Goal: Information Seeking & Learning: Learn about a topic

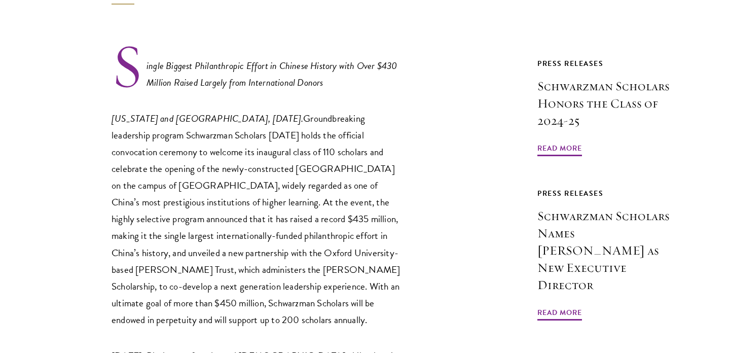
scroll to position [434, 0]
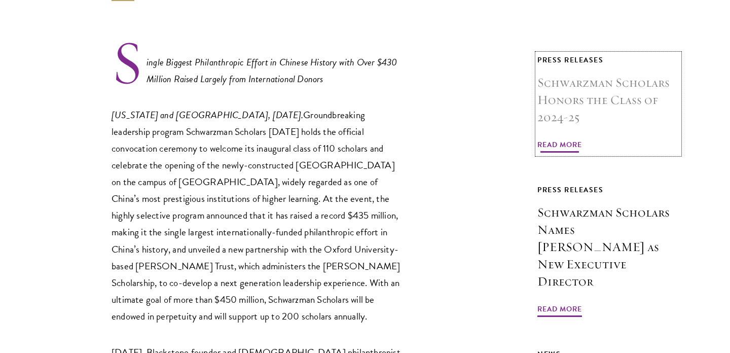
click at [548, 140] on span "Read More" at bounding box center [559, 146] width 45 height 16
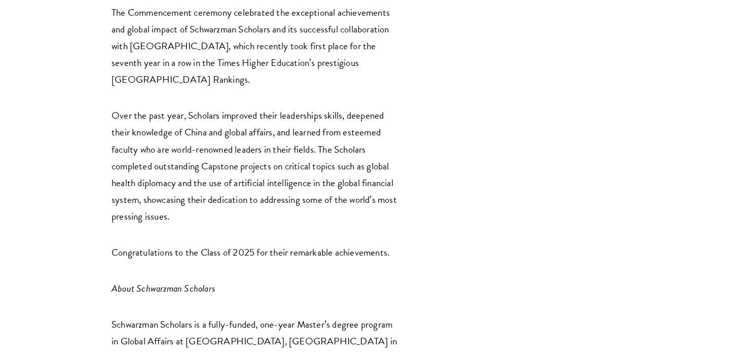
scroll to position [1314, 0]
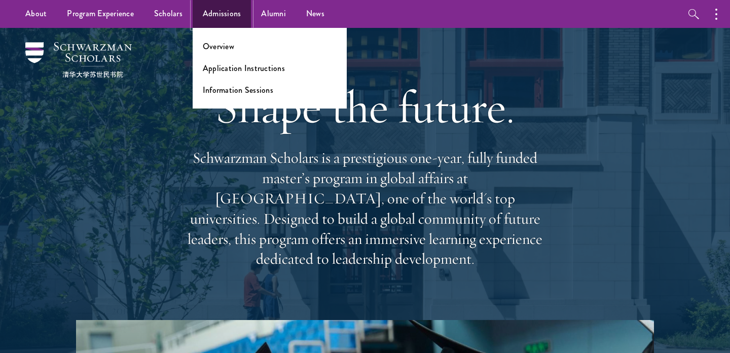
click at [210, 15] on link "Admissions" at bounding box center [222, 14] width 59 height 28
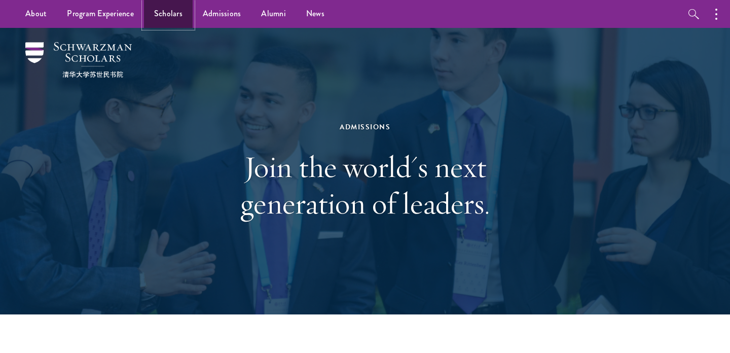
click at [159, 10] on link "Scholars" at bounding box center [168, 14] width 49 height 28
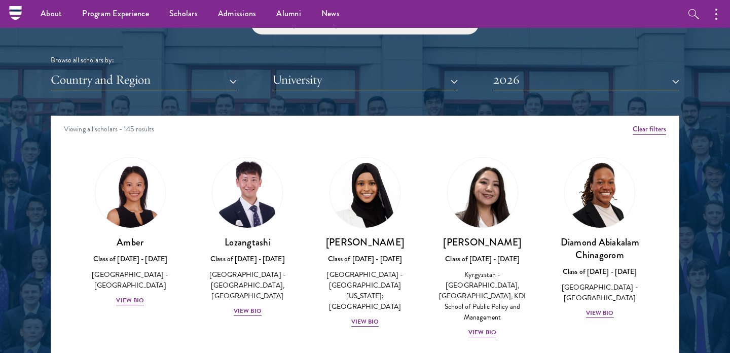
scroll to position [1216, 0]
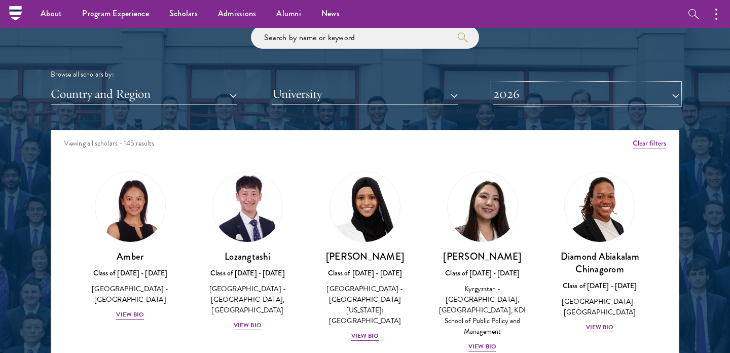
click at [528, 99] on button "2026" at bounding box center [586, 94] width 186 height 21
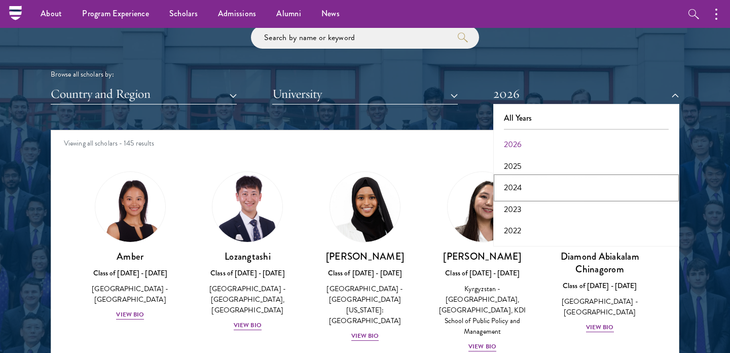
click at [525, 193] on button "2024" at bounding box center [586, 187] width 180 height 21
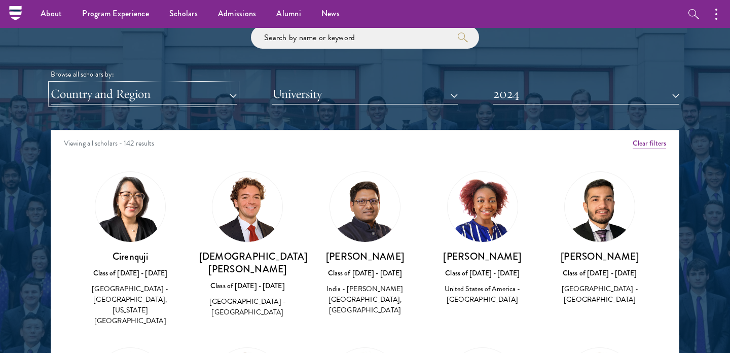
click at [112, 96] on button "Country and Region" at bounding box center [144, 94] width 186 height 21
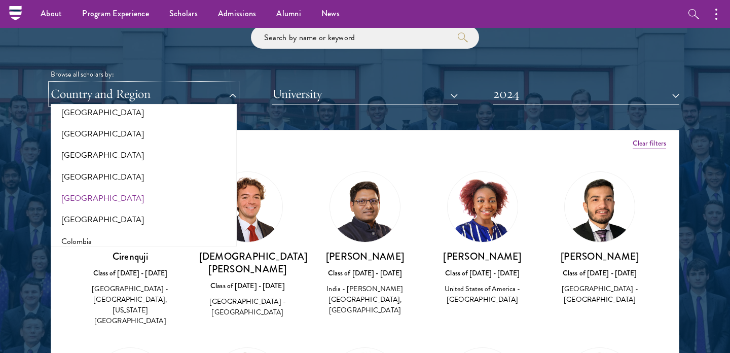
scroll to position [313, 0]
click at [78, 220] on button "[GEOGRAPHIC_DATA]" at bounding box center [144, 217] width 180 height 21
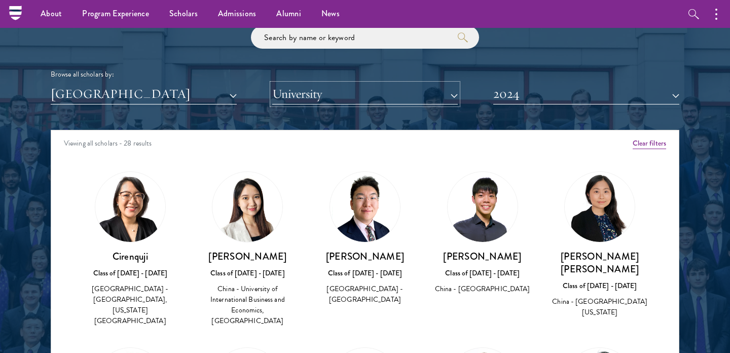
click at [302, 100] on button "University" at bounding box center [365, 94] width 186 height 21
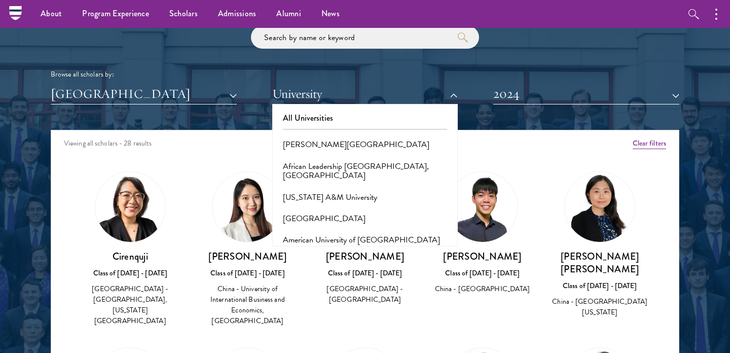
click at [30, 220] on div at bounding box center [365, 176] width 730 height 617
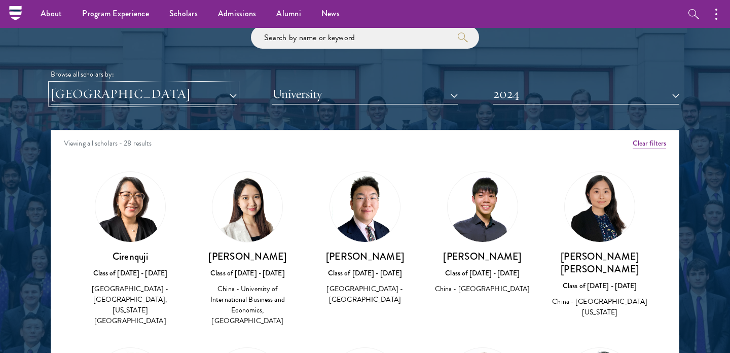
click at [178, 86] on button "[GEOGRAPHIC_DATA]" at bounding box center [144, 94] width 186 height 21
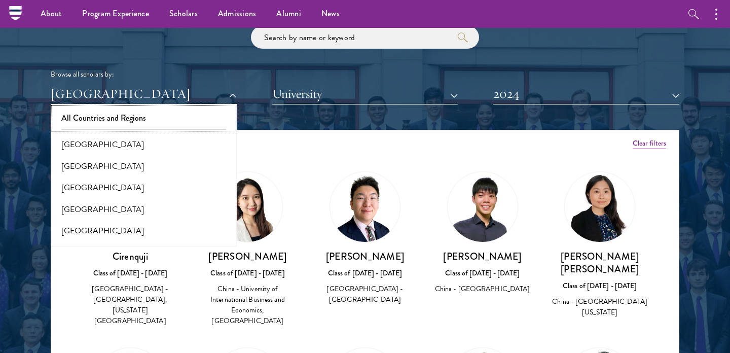
click at [105, 118] on button "All Countries and Regions" at bounding box center [144, 117] width 180 height 21
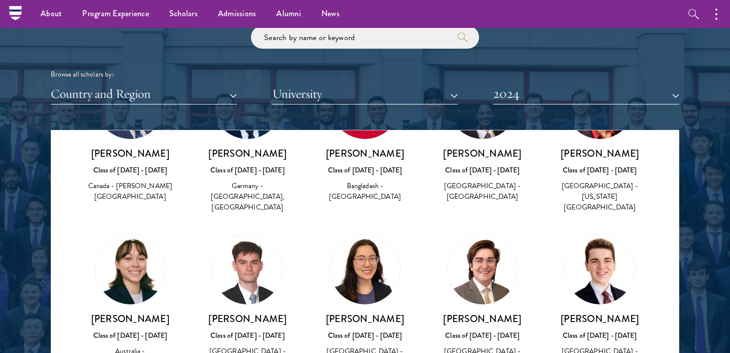
scroll to position [1154, 0]
